Goal: Information Seeking & Learning: Check status

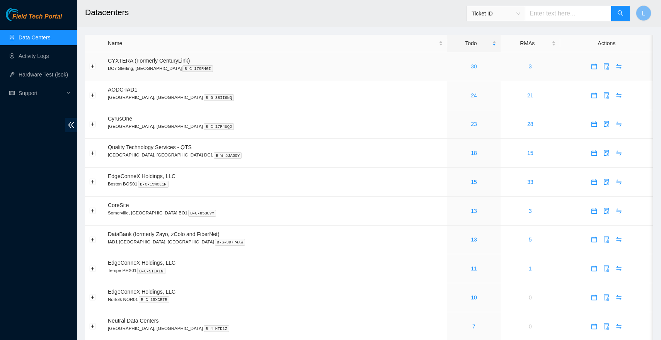
click at [471, 65] on link "30" at bounding box center [474, 66] width 6 height 6
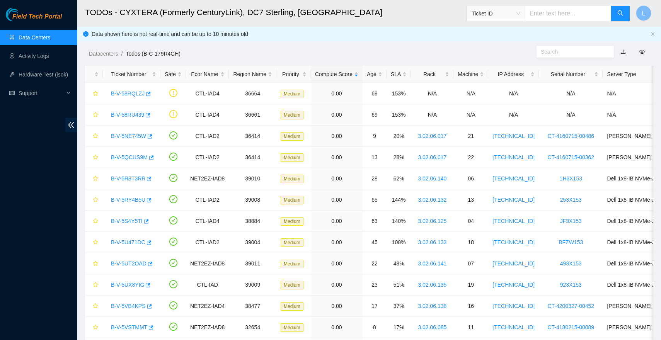
click at [50, 40] on link "Data Centers" at bounding box center [35, 37] width 32 height 6
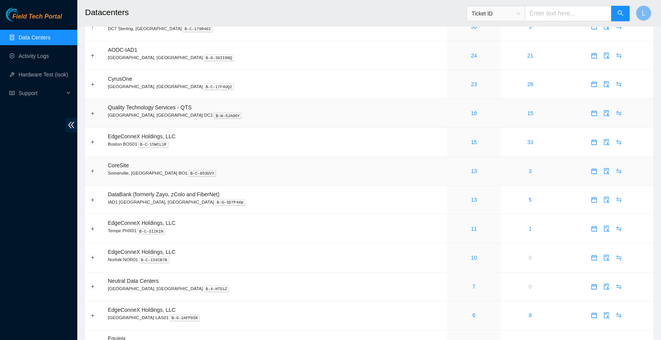
scroll to position [45, 0]
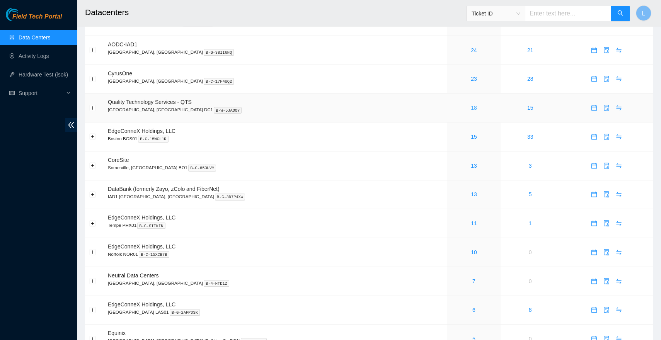
click at [471, 106] on link "18" at bounding box center [474, 108] width 6 height 6
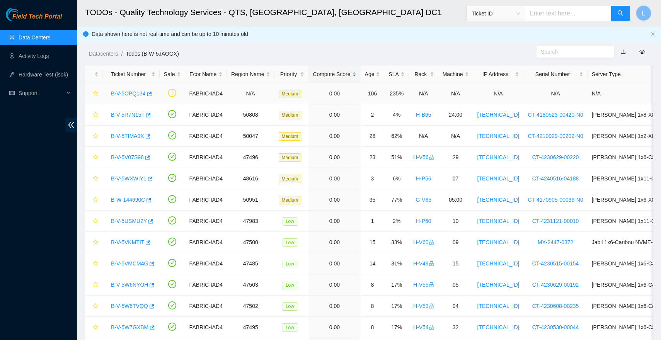
click at [128, 93] on link "B-V-5OPQ134" at bounding box center [128, 94] width 35 height 6
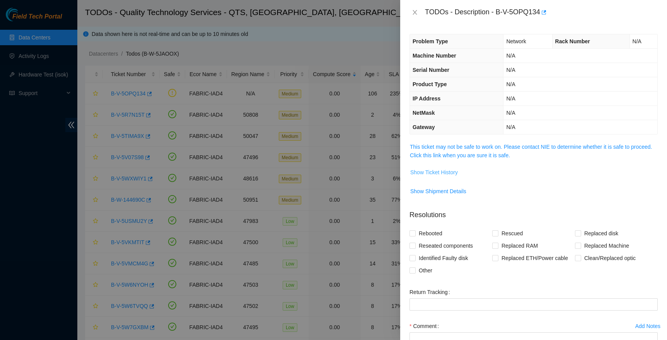
click at [437, 168] on button "Show Ticket History" at bounding box center [434, 172] width 48 height 12
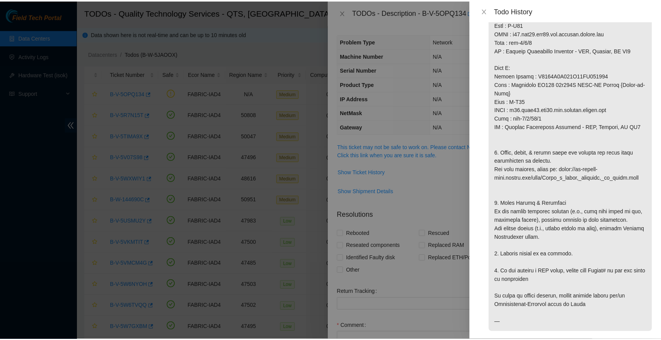
scroll to position [137, 0]
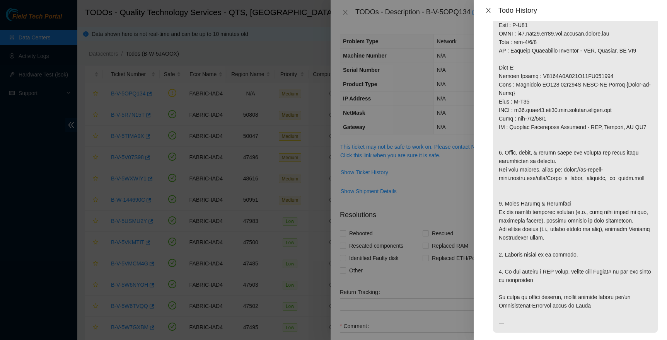
click at [488, 8] on icon "close" at bounding box center [488, 10] width 6 height 6
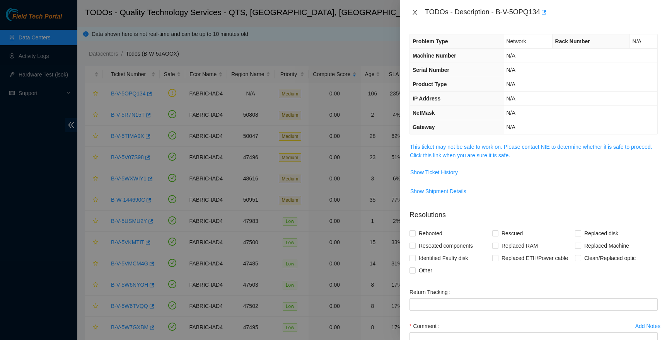
click at [411, 10] on button "Close" at bounding box center [415, 12] width 11 height 7
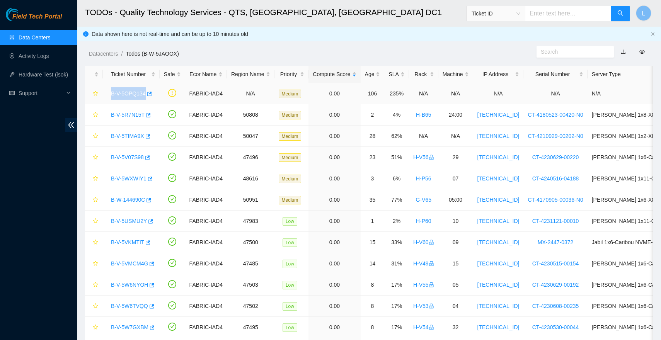
drag, startPoint x: 107, startPoint y: 94, endPoint x: 147, endPoint y: 92, distance: 39.5
click at [147, 92] on div "B-V-5OPQ134" at bounding box center [131, 93] width 48 height 12
copy link "B-V-5OPQ134"
click at [41, 38] on link "Data Centers" at bounding box center [35, 37] width 32 height 6
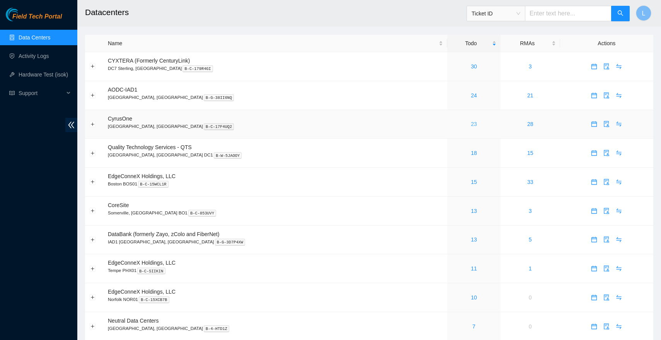
click at [471, 125] on link "23" at bounding box center [474, 124] width 6 height 6
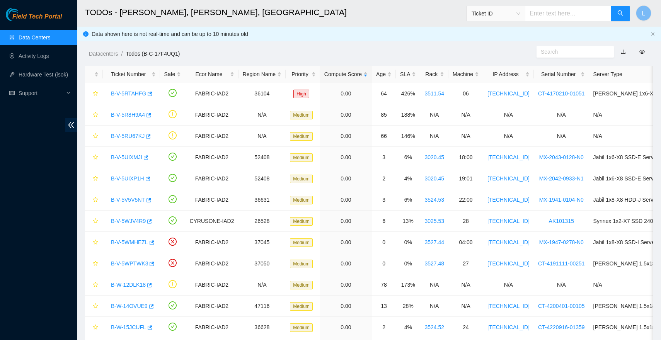
click at [26, 35] on link "Data Centers" at bounding box center [35, 37] width 32 height 6
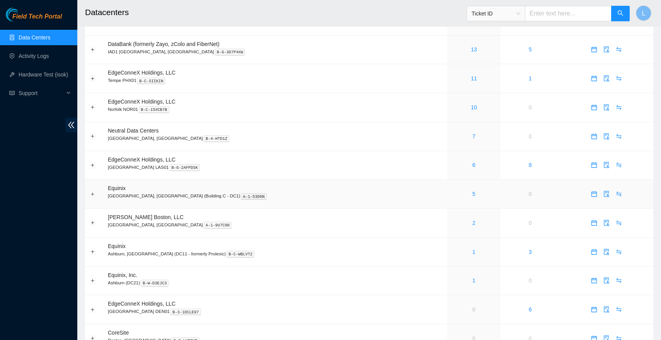
scroll to position [205, 0]
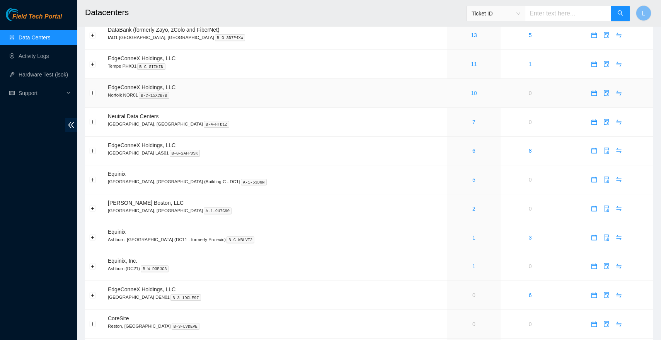
click at [471, 92] on link "10" at bounding box center [474, 93] width 6 height 6
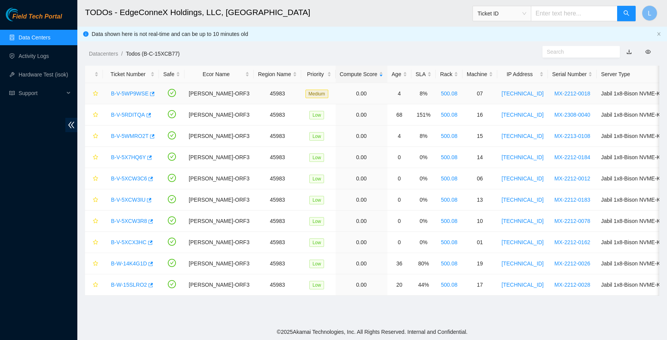
click at [122, 94] on link "B-V-5WP9WSE" at bounding box center [130, 94] width 38 height 6
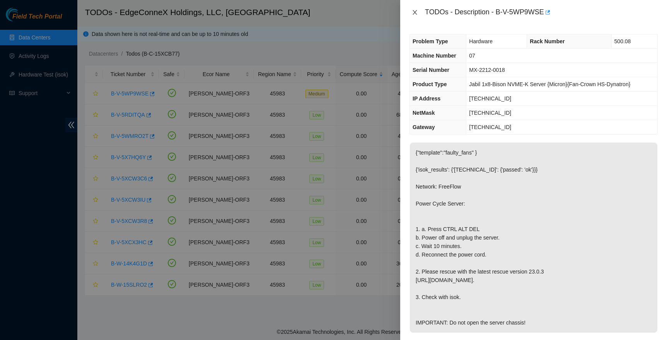
click at [417, 13] on icon "close" at bounding box center [415, 12] width 6 height 6
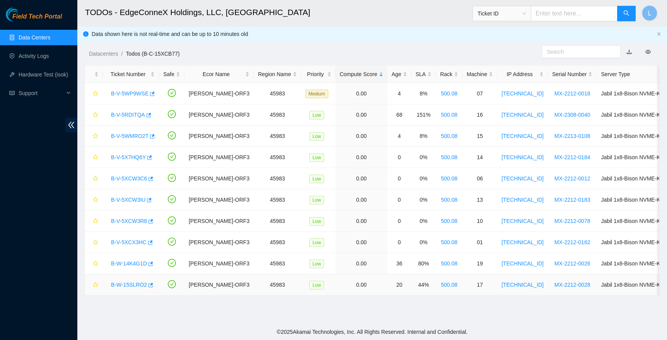
click at [128, 284] on link "B-W-15SLRO2" at bounding box center [129, 285] width 36 height 6
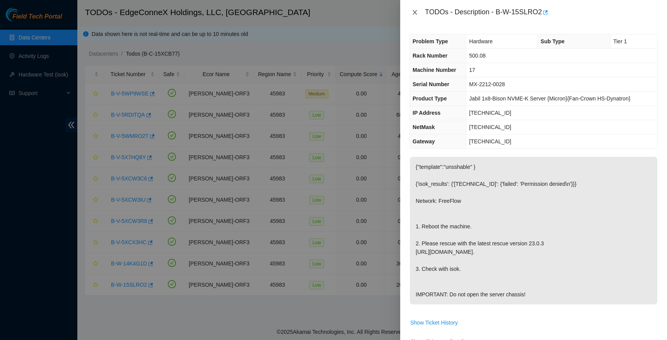
drag, startPoint x: 412, startPoint y: 15, endPoint x: 340, endPoint y: 72, distance: 91.6
click at [412, 15] on icon "close" at bounding box center [415, 12] width 6 height 6
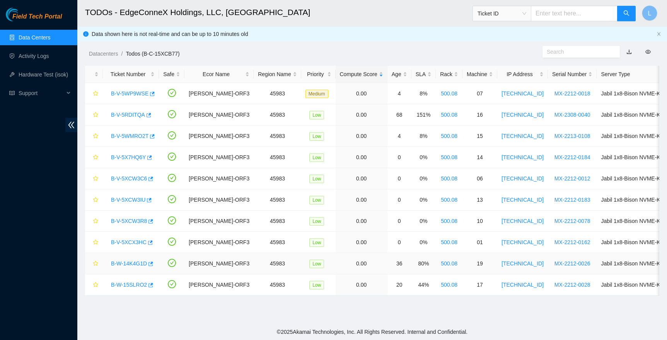
click at [128, 265] on link "B-W-14K4G1D" at bounding box center [129, 264] width 36 height 6
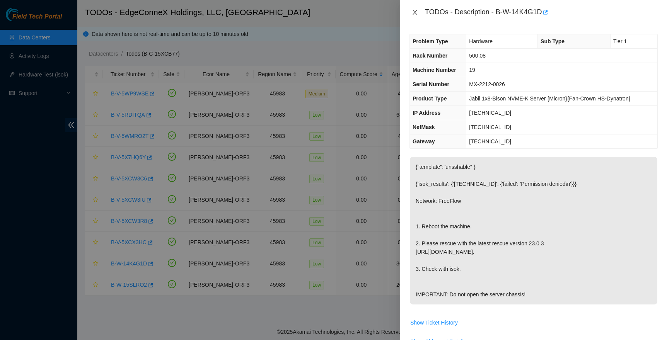
drag, startPoint x: 416, startPoint y: 14, endPoint x: 339, endPoint y: 51, distance: 85.3
click at [416, 14] on icon "close" at bounding box center [415, 12] width 6 height 6
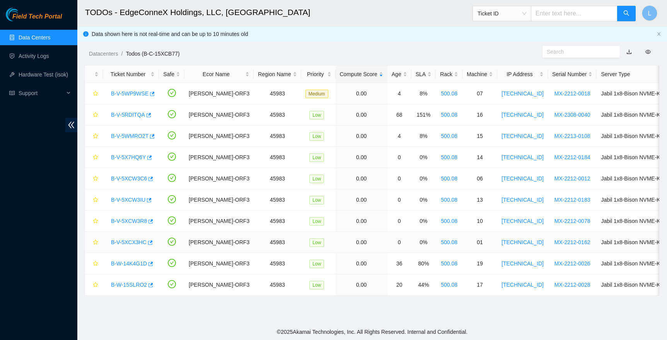
click at [126, 242] on link "B-V-5XCX3HC" at bounding box center [129, 242] width 36 height 6
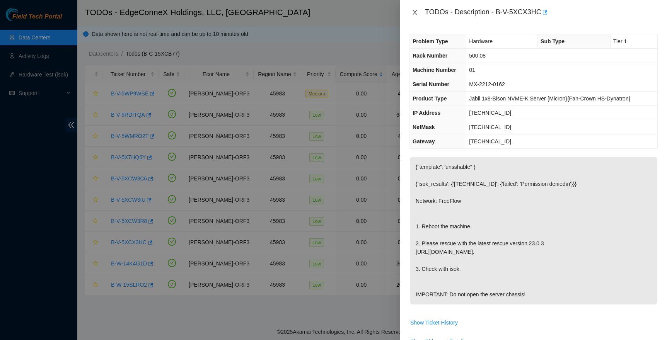
click at [417, 12] on icon "close" at bounding box center [415, 12] width 6 height 6
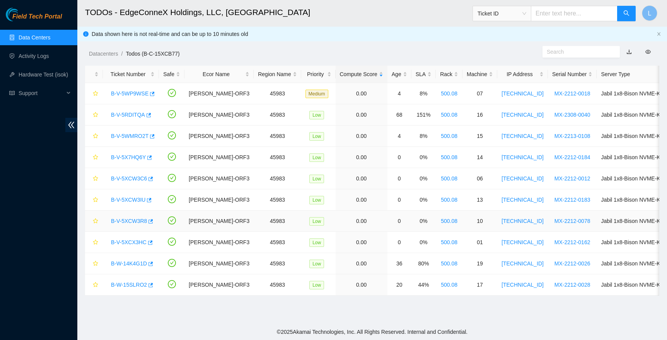
click at [128, 223] on link "B-V-5XCW3R8" at bounding box center [129, 221] width 36 height 6
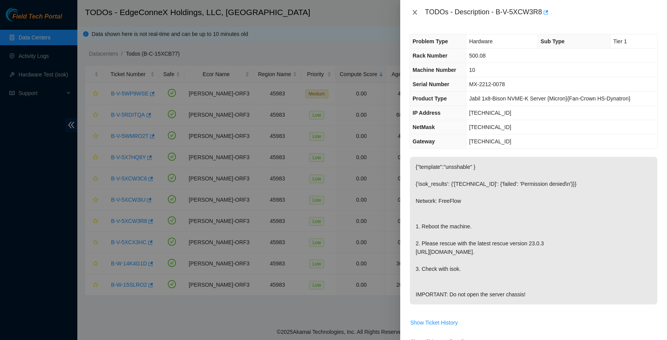
click at [417, 9] on icon "close" at bounding box center [415, 12] width 6 height 6
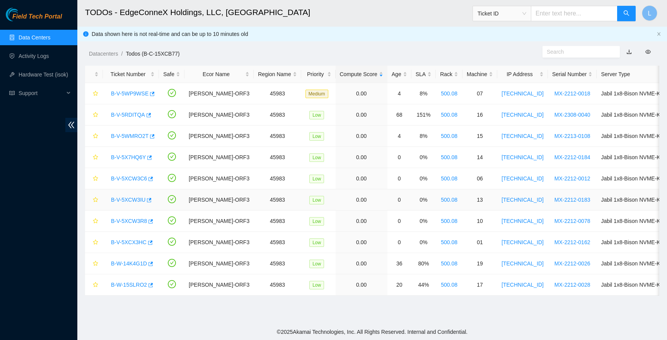
click at [129, 200] on link "B-V-5XCW3IU" at bounding box center [128, 200] width 34 height 6
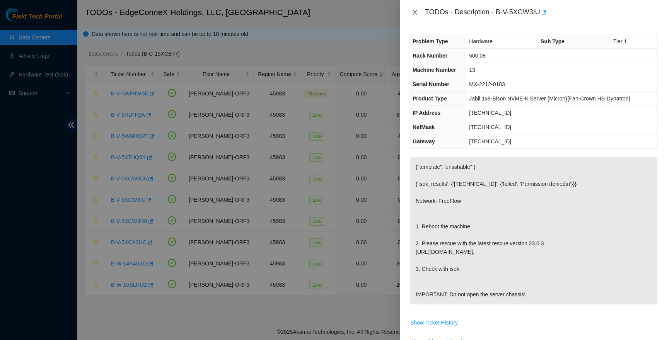
click at [411, 10] on button "Close" at bounding box center [415, 12] width 11 height 7
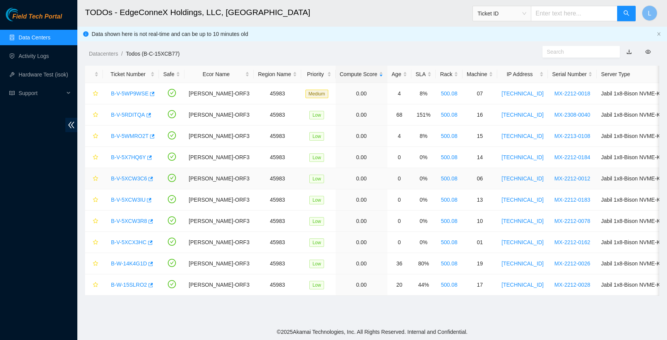
click at [132, 180] on link "B-V-5XCW3C6" at bounding box center [129, 179] width 36 height 6
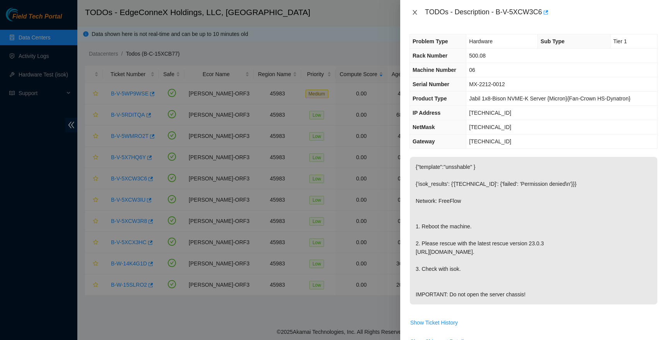
click at [412, 11] on icon "close" at bounding box center [415, 12] width 6 height 6
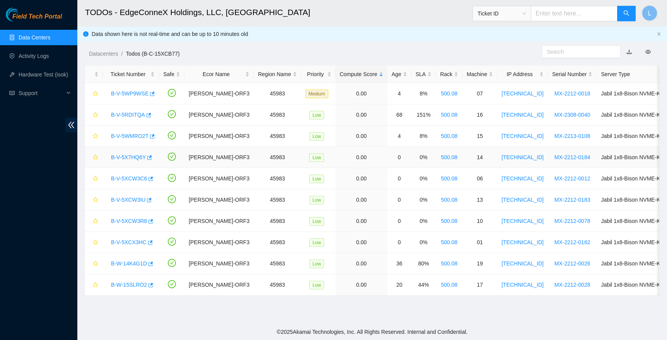
click at [133, 157] on link "B-V-5X7HQ6Y" at bounding box center [128, 157] width 35 height 6
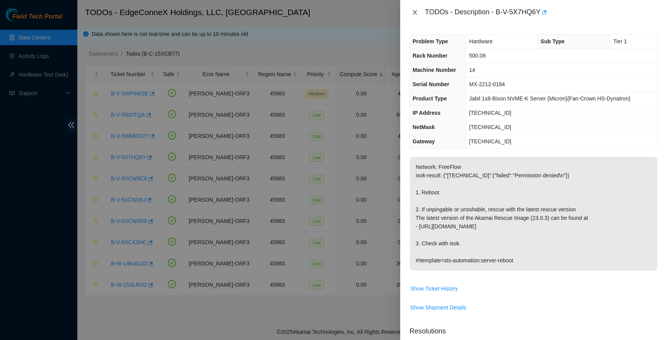
click at [414, 11] on icon "close" at bounding box center [415, 12] width 6 height 6
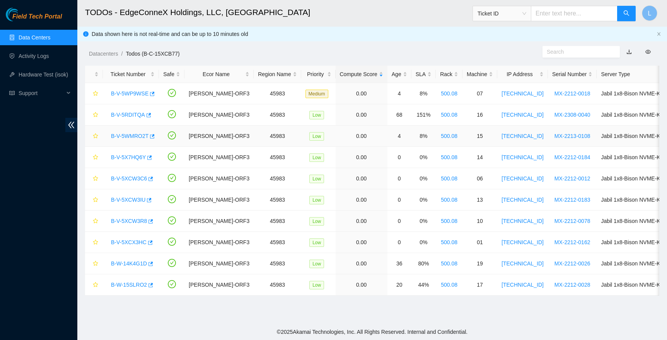
click at [129, 135] on link "B-V-5WMRO2T" at bounding box center [130, 136] width 38 height 6
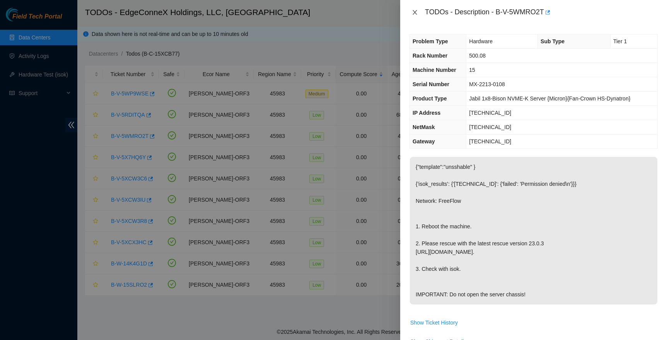
click at [418, 10] on button "Close" at bounding box center [415, 12] width 11 height 7
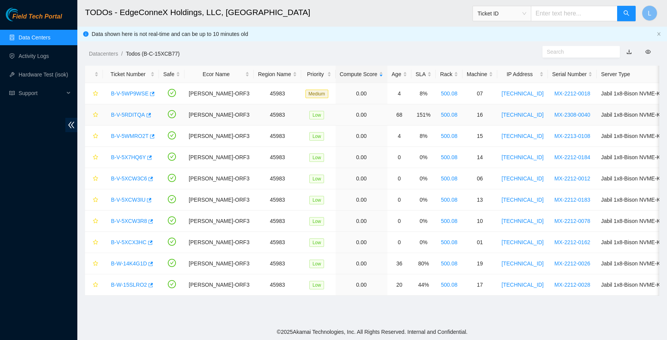
click at [130, 111] on div "B-V-5RDITQA" at bounding box center [131, 115] width 48 height 12
click at [128, 116] on link "B-V-5RDITQA" at bounding box center [128, 115] width 34 height 6
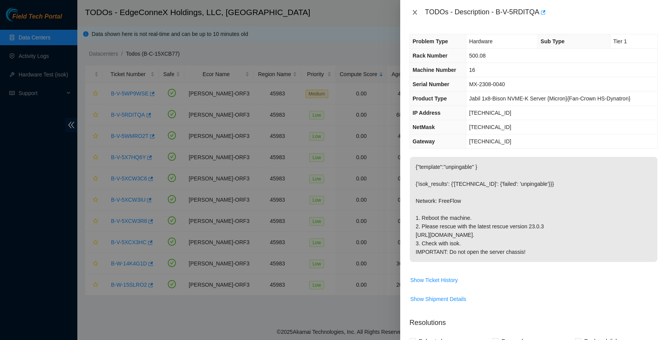
click at [412, 11] on icon "close" at bounding box center [415, 12] width 6 height 6
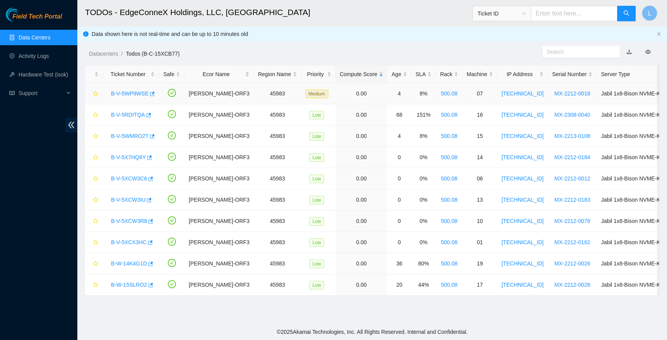
click at [124, 97] on div "B-V-5WP9WSE" at bounding box center [131, 93] width 48 height 12
click at [125, 94] on link "B-V-5WP9WSE" at bounding box center [130, 94] width 38 height 6
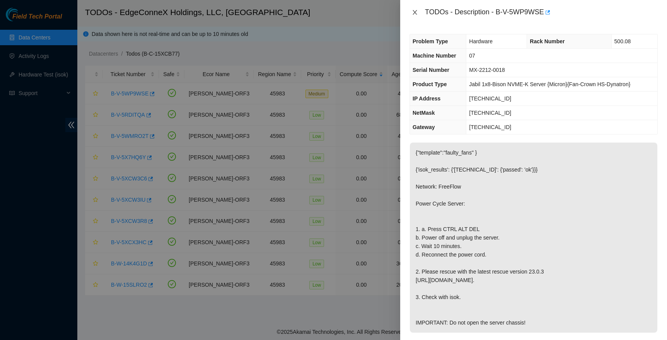
click at [415, 12] on icon "close" at bounding box center [415, 12] width 4 height 5
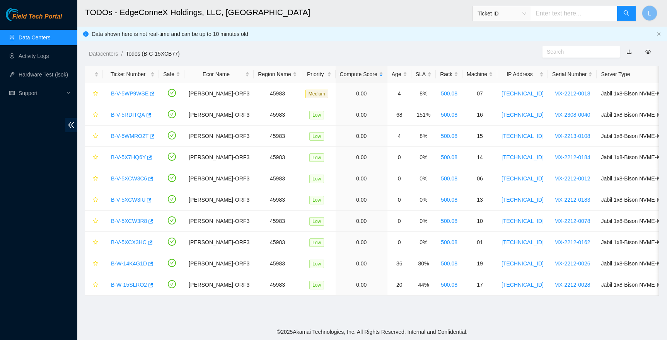
click at [32, 41] on link "Data Centers" at bounding box center [35, 37] width 32 height 6
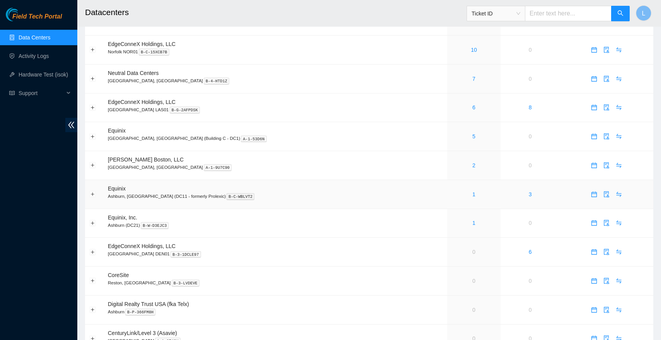
scroll to position [268, 0]
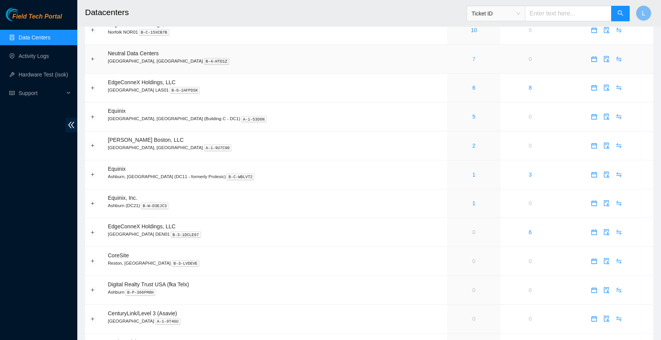
click at [473, 58] on link "7" at bounding box center [474, 59] width 3 height 6
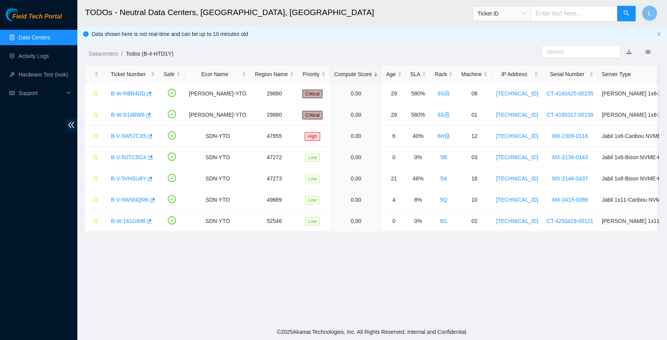
click at [43, 38] on link "Data Centers" at bounding box center [35, 37] width 32 height 6
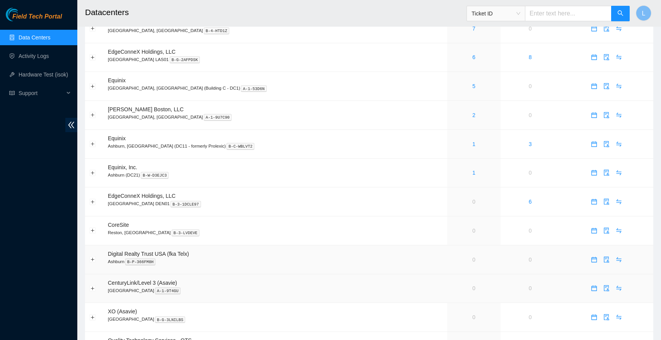
scroll to position [297, 0]
click at [473, 173] on link "1" at bounding box center [474, 174] width 3 height 6
